Goal: Contribute content: Add original content to the website for others to see

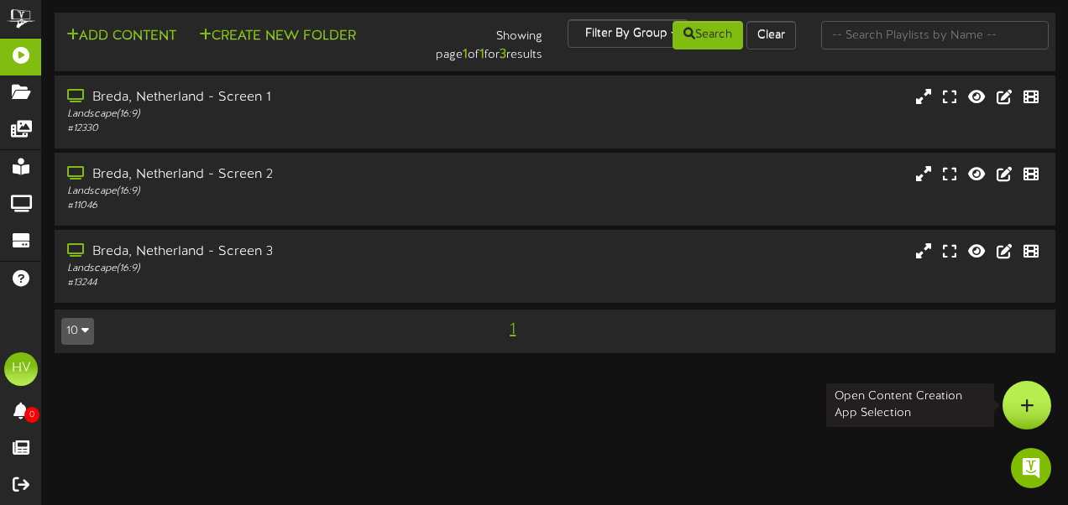
click at [1034, 409] on div at bounding box center [1026, 405] width 49 height 49
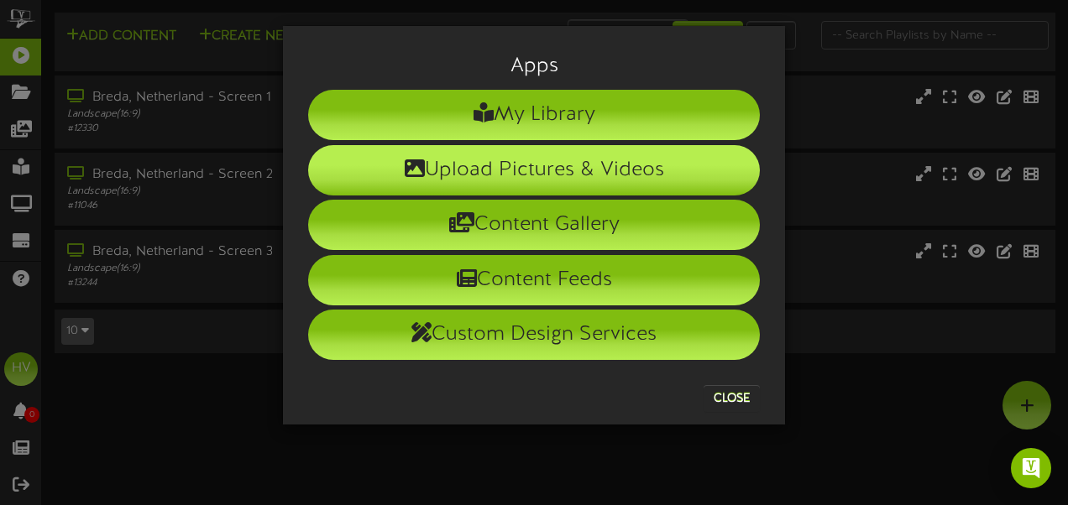
click at [496, 172] on li "Upload Pictures & Videos" at bounding box center [534, 170] width 452 height 50
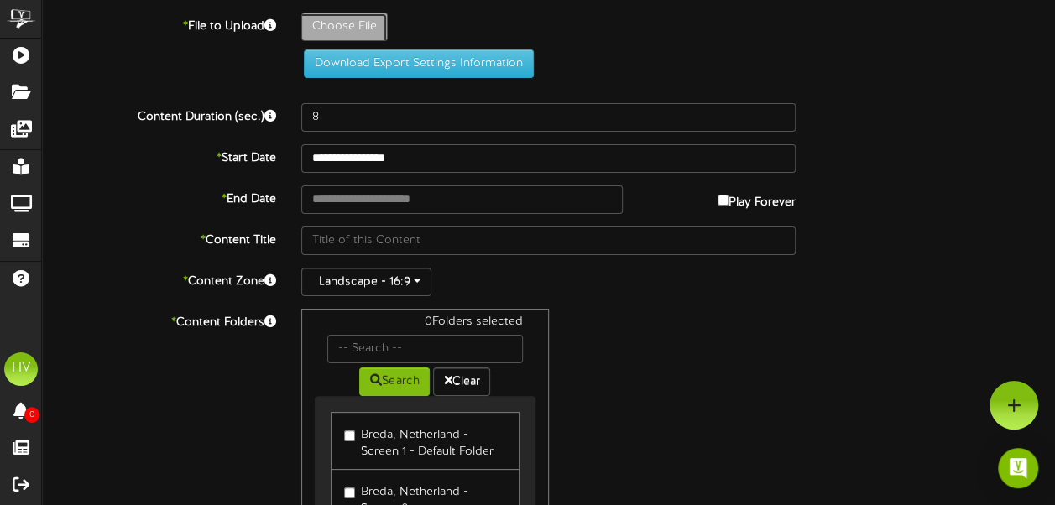
type input "**********"
type input "nr9"
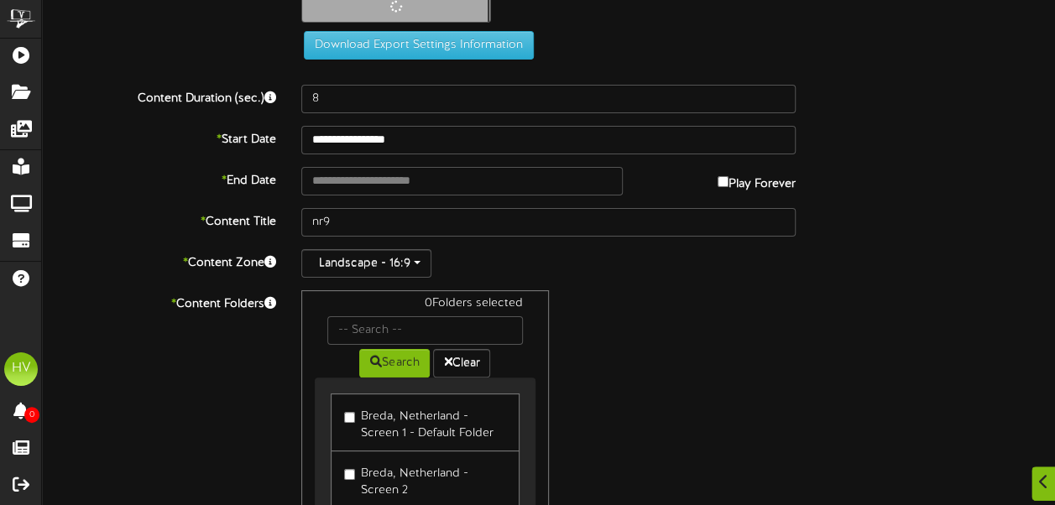
scroll to position [37, 0]
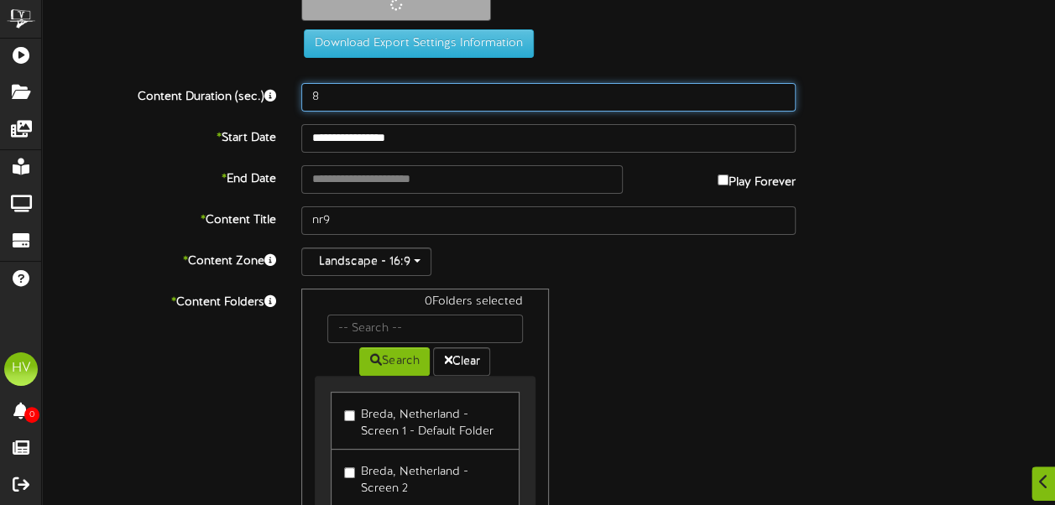
click at [346, 91] on input "8" at bounding box center [548, 97] width 494 height 29
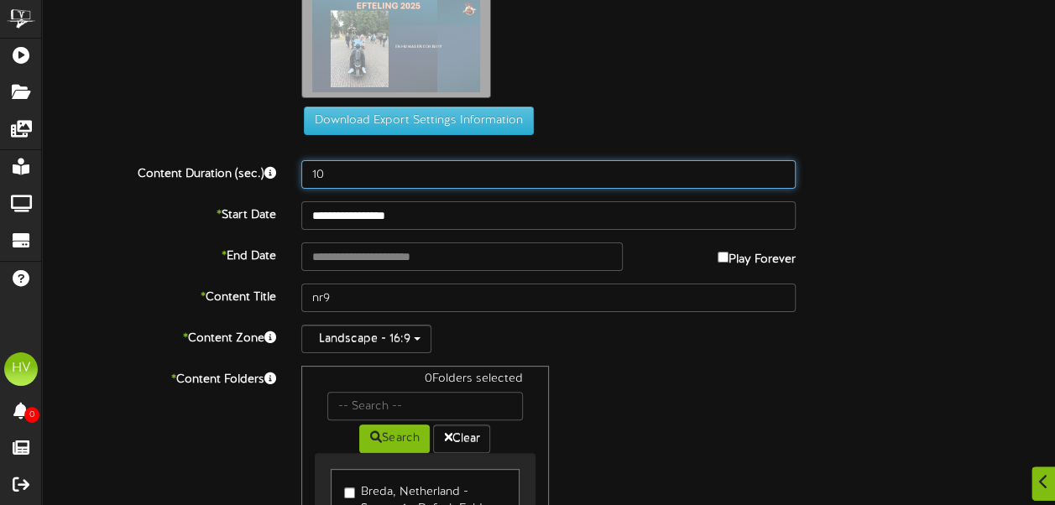
type input "10"
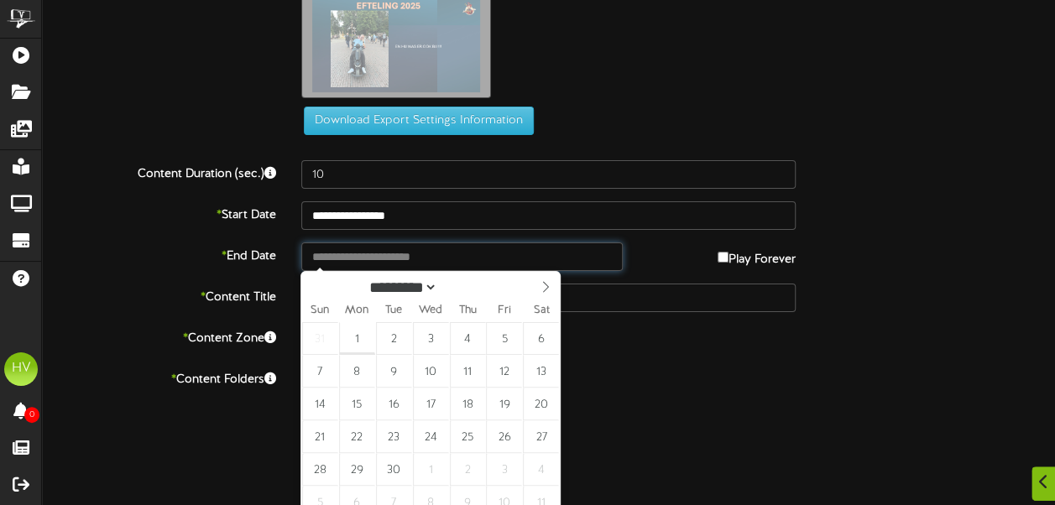
click at [323, 257] on input "text" at bounding box center [461, 257] width 321 height 29
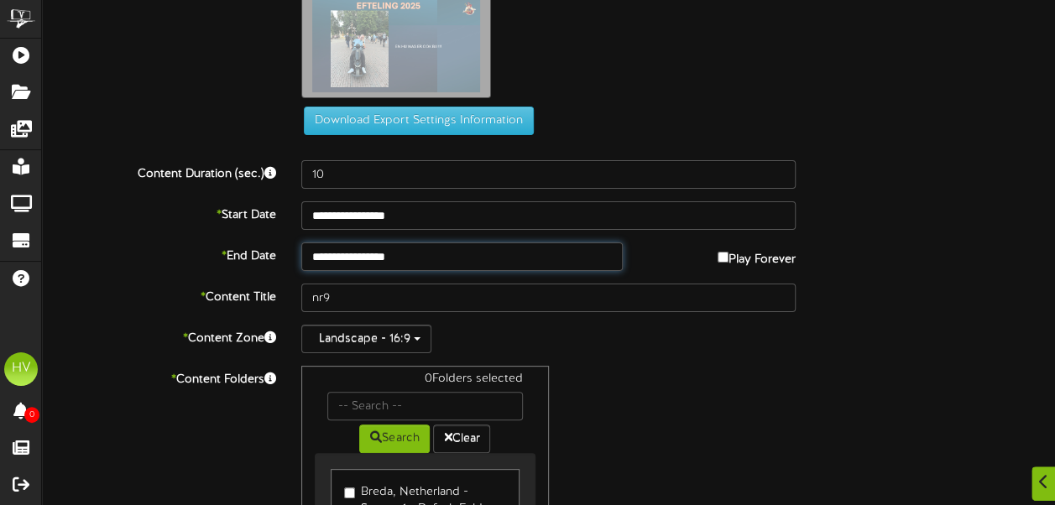
type input "**********"
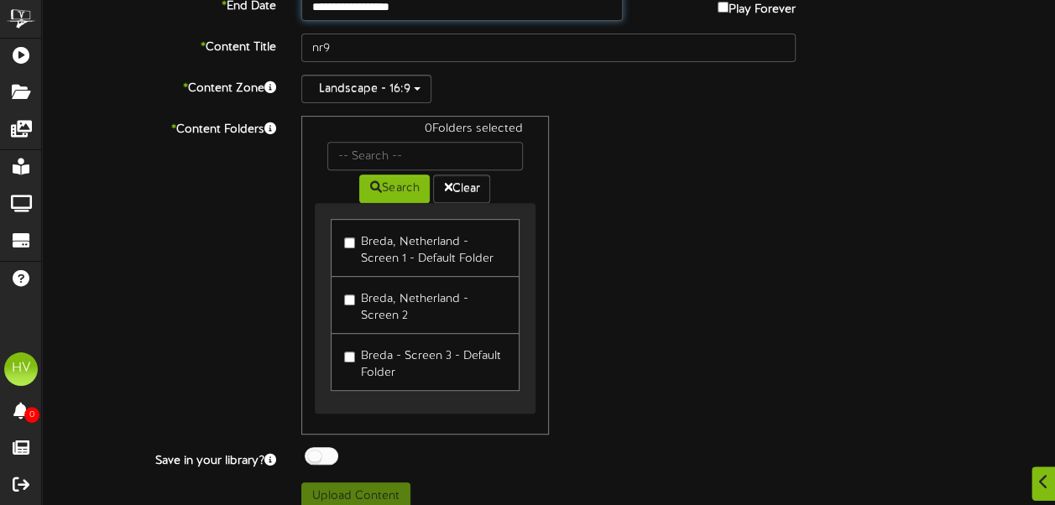
scroll to position [292, 0]
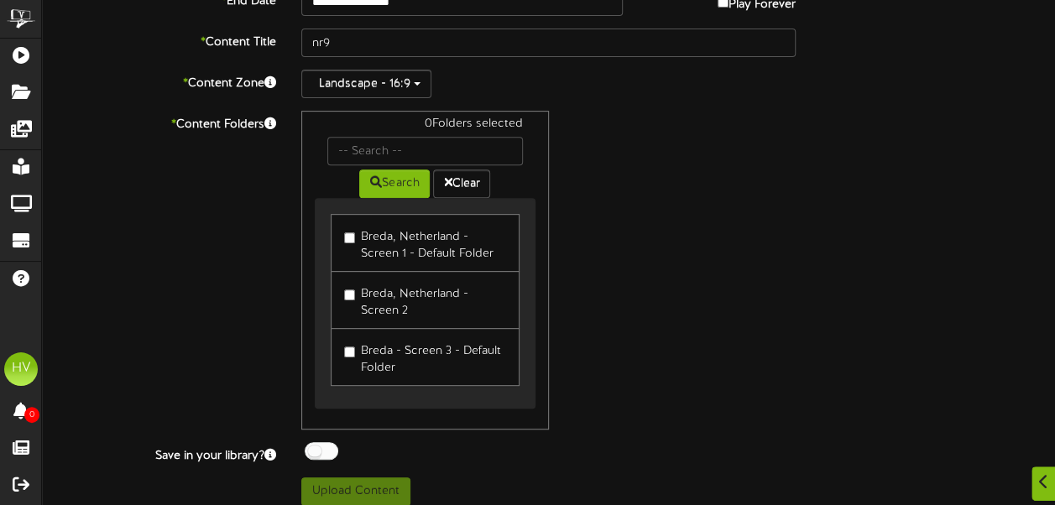
click at [354, 227] on label "Breda, Netherland - Screen 1 - Default Folder" at bounding box center [424, 242] width 161 height 39
click at [337, 483] on button "Upload Content" at bounding box center [355, 492] width 109 height 29
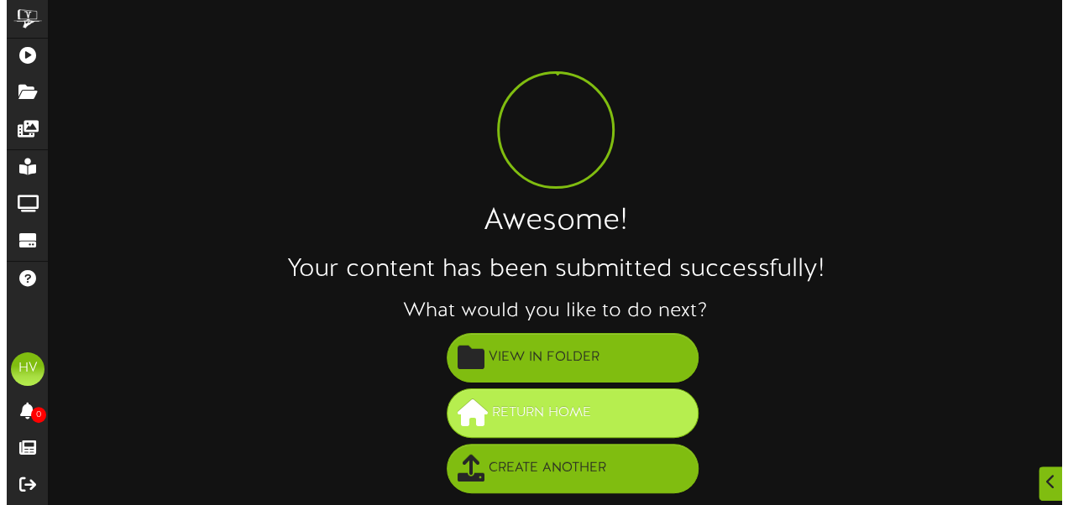
scroll to position [0, 0]
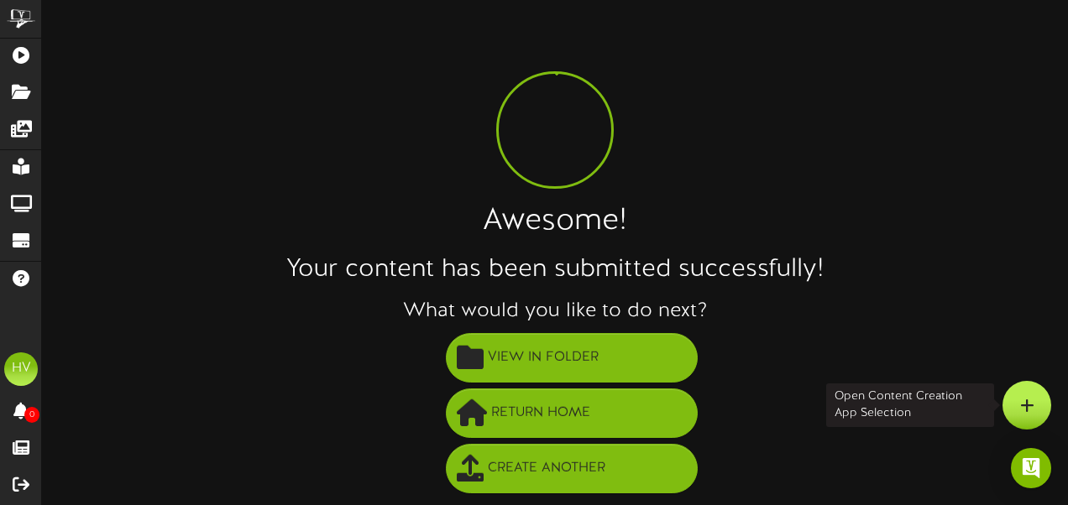
click at [1017, 393] on div at bounding box center [1026, 405] width 49 height 49
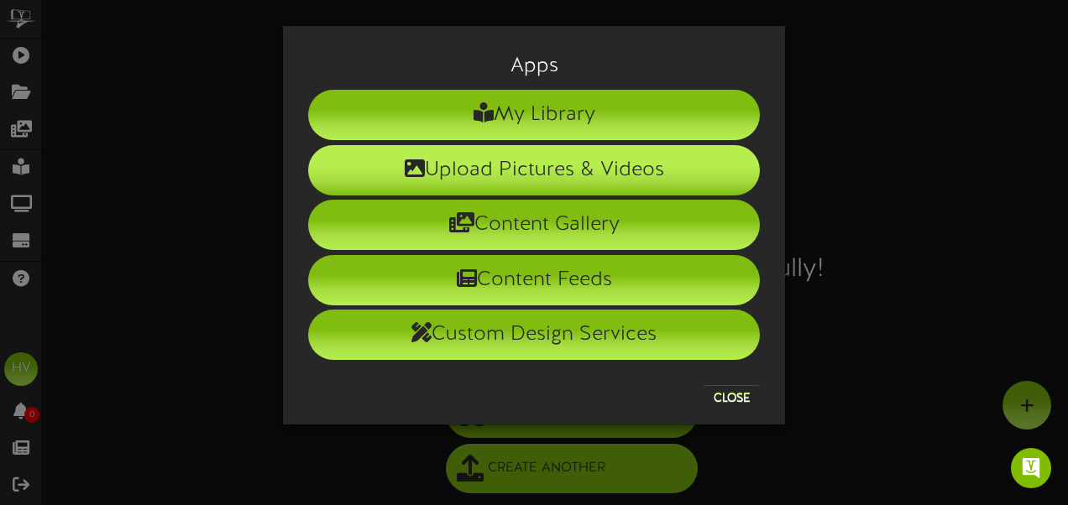
click at [574, 163] on li "Upload Pictures & Videos" at bounding box center [534, 170] width 452 height 50
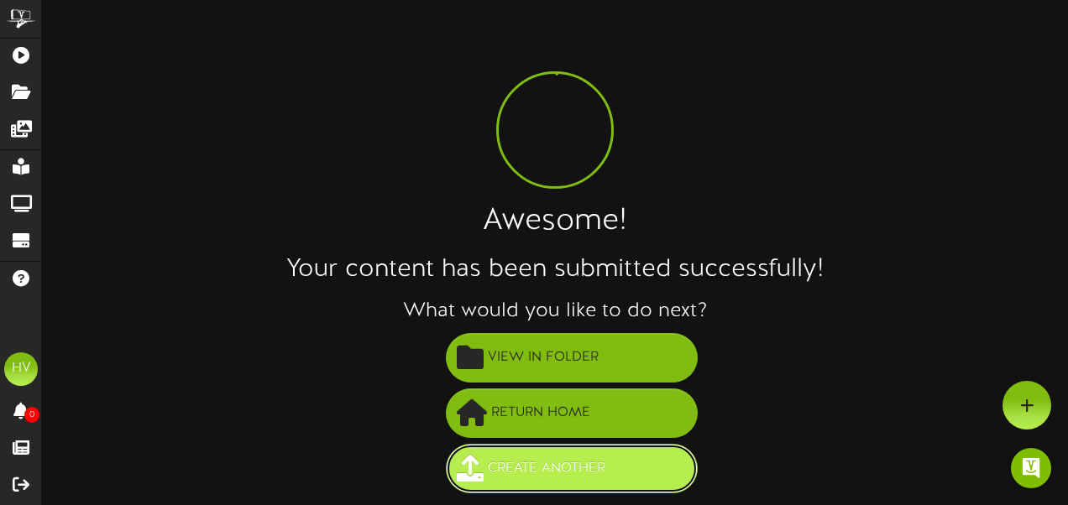
click at [593, 473] on span "Create Another" at bounding box center [547, 469] width 126 height 28
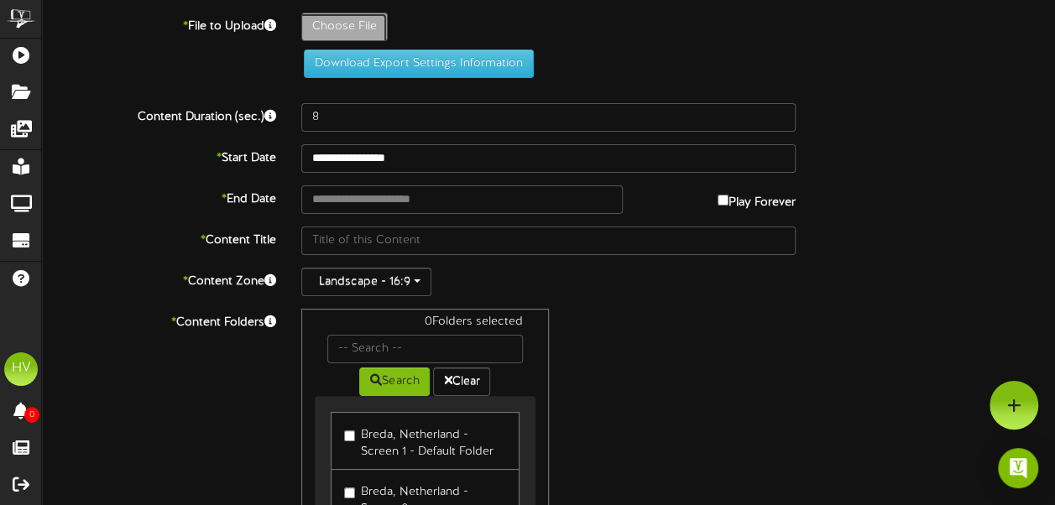
type input "**********"
type input "nr10"
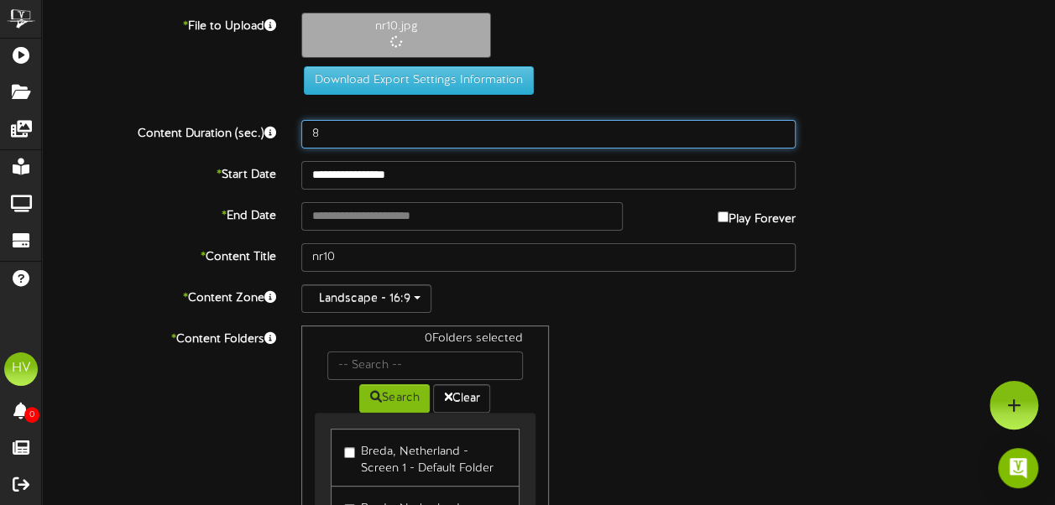
click at [374, 139] on input "8" at bounding box center [548, 134] width 494 height 29
drag, startPoint x: 374, startPoint y: 139, endPoint x: 309, endPoint y: 133, distance: 65.7
click at [309, 133] on input "8" at bounding box center [548, 134] width 494 height 29
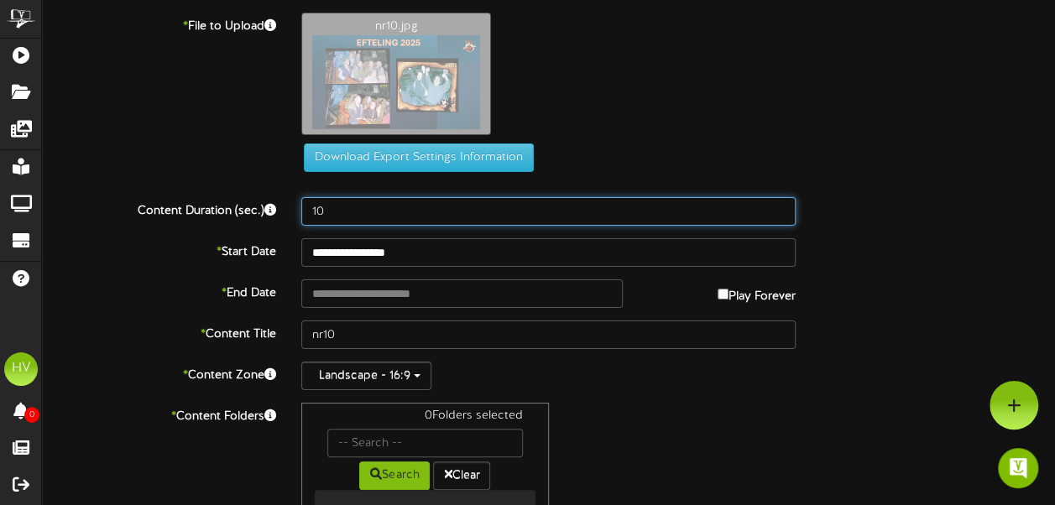
type input "10"
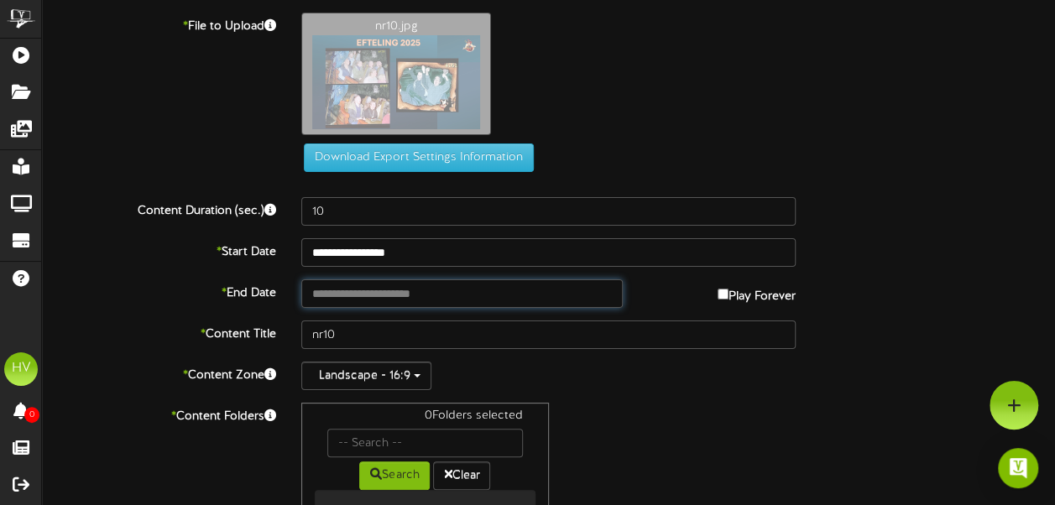
click at [397, 304] on input "text" at bounding box center [461, 294] width 321 height 29
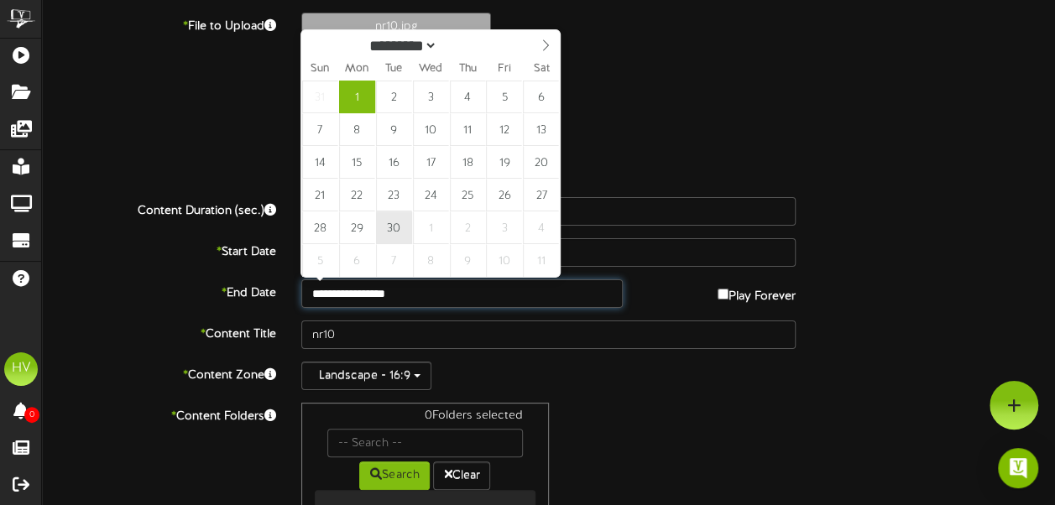
type input "**********"
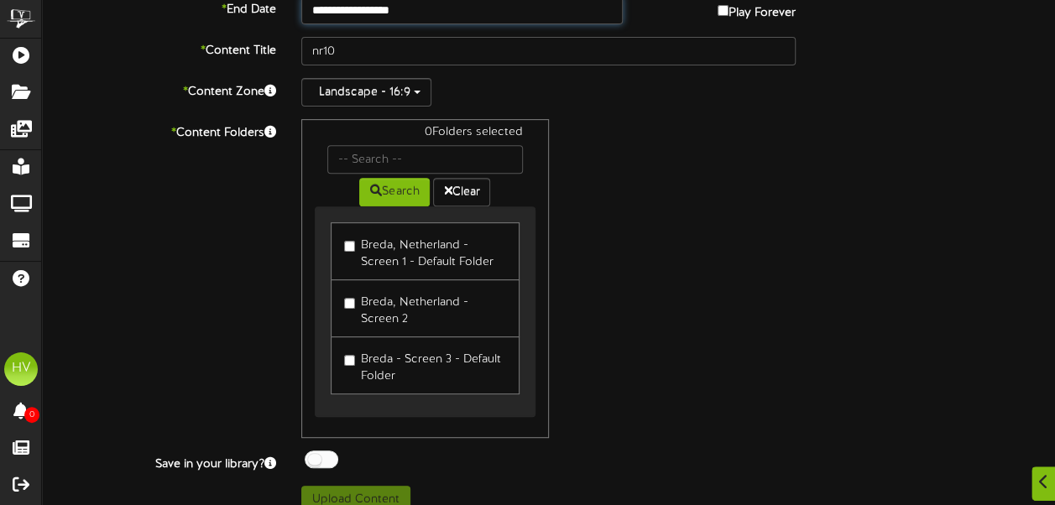
scroll to position [285, 0]
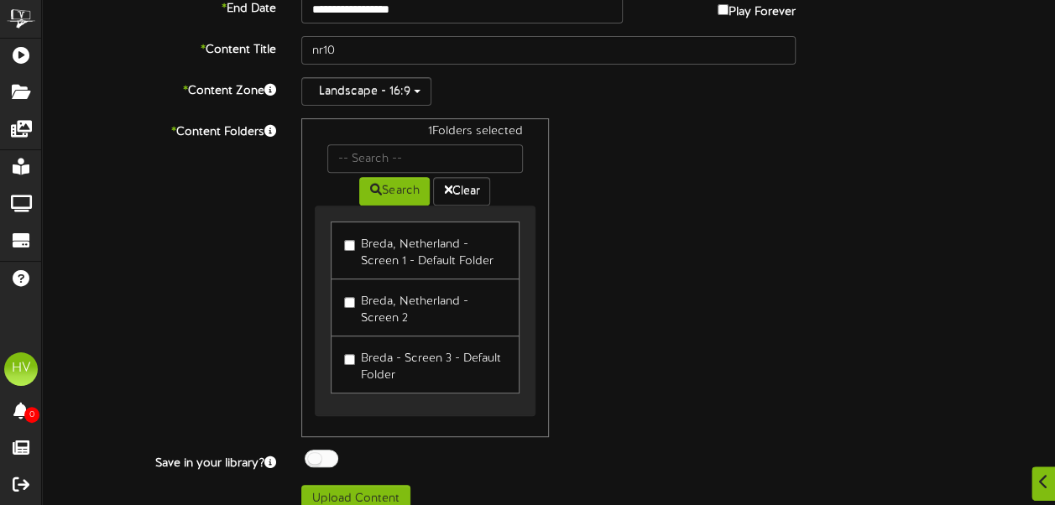
click at [349, 305] on label "Breda, Netherland -Screen 2" at bounding box center [424, 307] width 161 height 39
click at [344, 497] on button "Upload Content" at bounding box center [355, 499] width 109 height 29
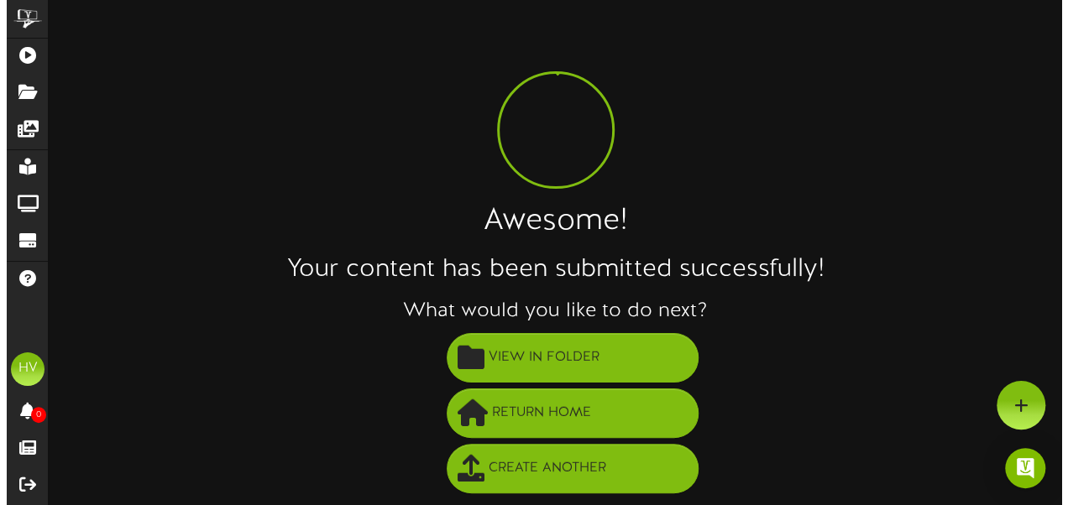
scroll to position [0, 0]
